Goal: Task Accomplishment & Management: Manage account settings

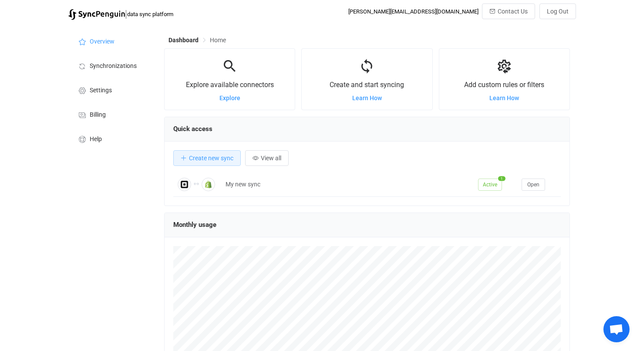
scroll to position [169, 406]
click at [107, 116] on li "Billing" at bounding box center [111, 114] width 87 height 24
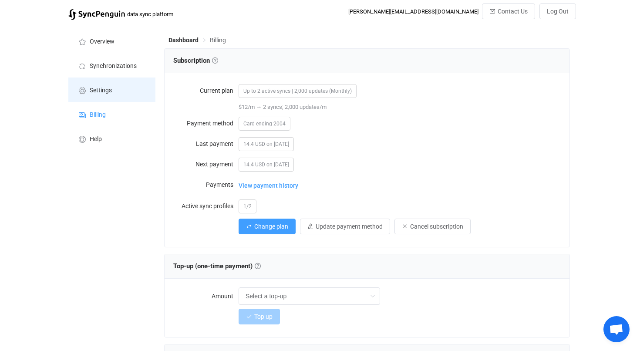
click at [100, 91] on span "Settings" at bounding box center [101, 90] width 22 height 7
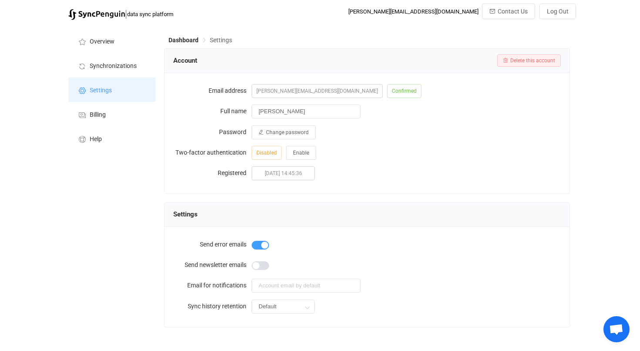
click at [100, 91] on span "Settings" at bounding box center [101, 90] width 22 height 7
click at [225, 39] on span "Settings" at bounding box center [221, 40] width 22 height 7
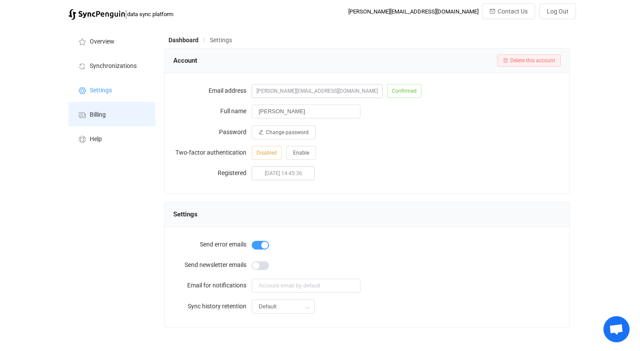
click at [105, 111] on li "Billing" at bounding box center [111, 114] width 87 height 24
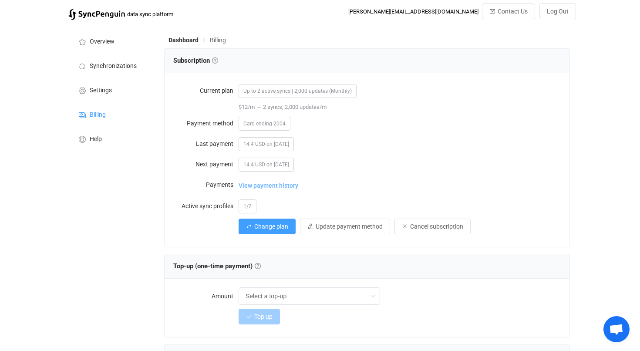
click at [270, 184] on span "View payment history" at bounding box center [269, 185] width 60 height 17
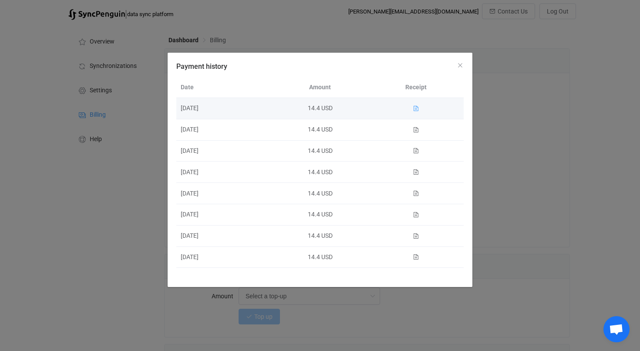
click at [417, 108] on icon "Payment history" at bounding box center [416, 108] width 6 height 6
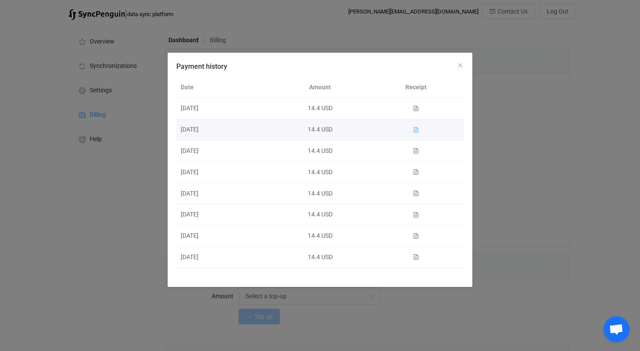
click at [413, 131] on icon "Payment history" at bounding box center [416, 130] width 6 height 6
